Goal: Find specific page/section: Find specific page/section

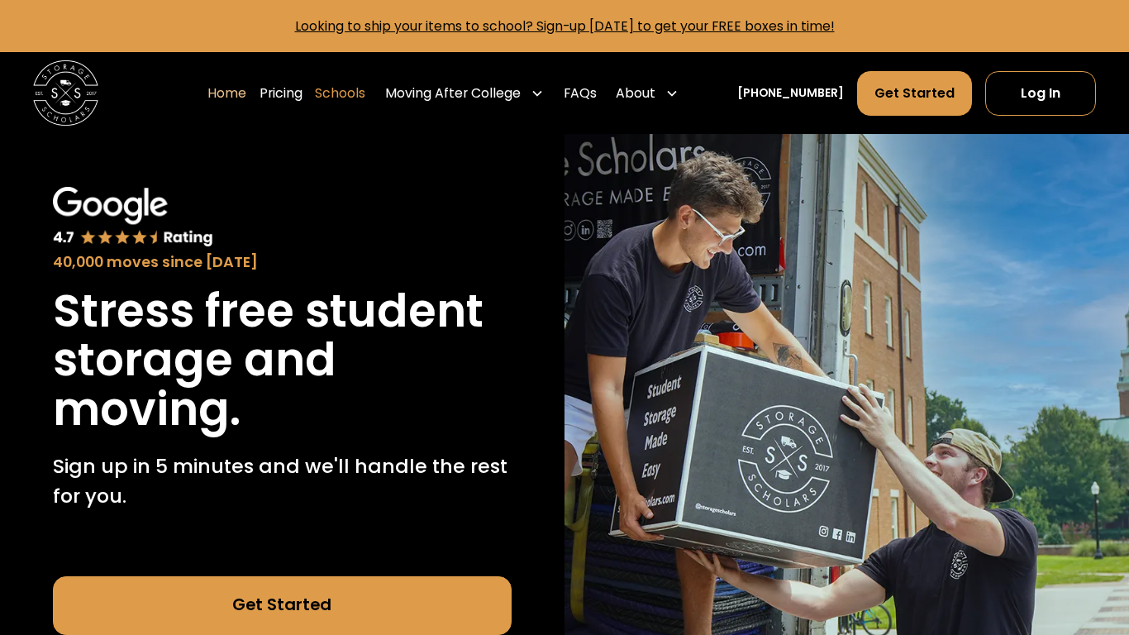
click at [359, 89] on link "Schools" at bounding box center [340, 92] width 50 height 45
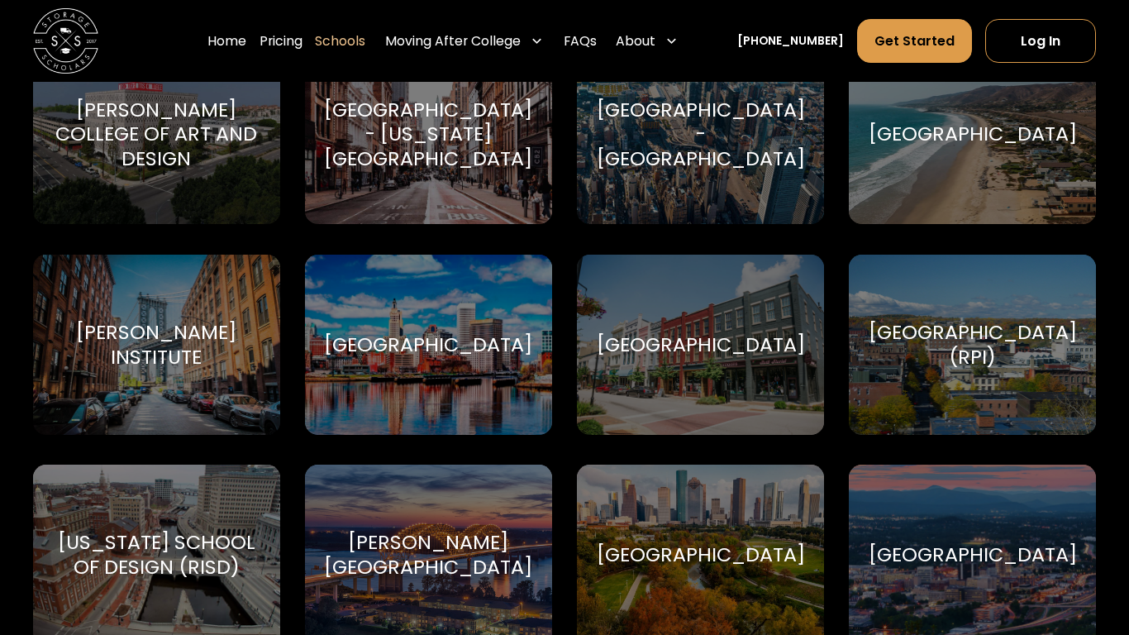
scroll to position [4990, 0]
click at [663, 278] on div "[GEOGRAPHIC_DATA]" at bounding box center [700, 345] width 247 height 180
